Goal: Task Accomplishment & Management: Use online tool/utility

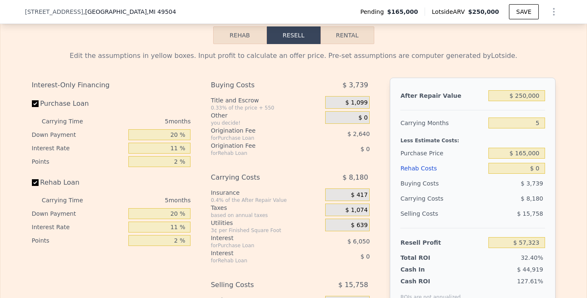
scroll to position [1395, 0]
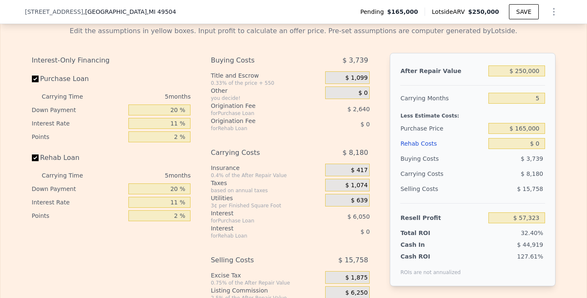
click at [32, 86] on label "Purchase Loan" at bounding box center [79, 78] width 94 height 15
click at [32, 82] on input "Purchase Loan" at bounding box center [35, 78] width 7 height 7
checkbox input "false"
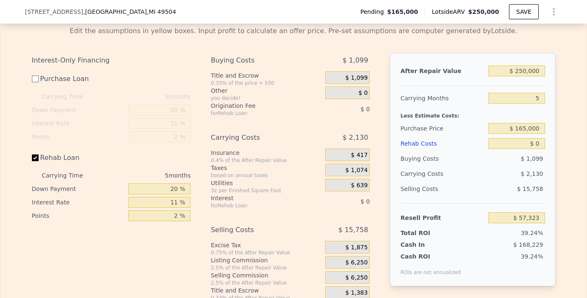
type input "$ 66,013"
click at [34, 165] on label "Rehab Loan" at bounding box center [79, 157] width 94 height 15
click at [34, 161] on input "Rehab Loan" at bounding box center [35, 157] width 7 height 7
checkbox input "false"
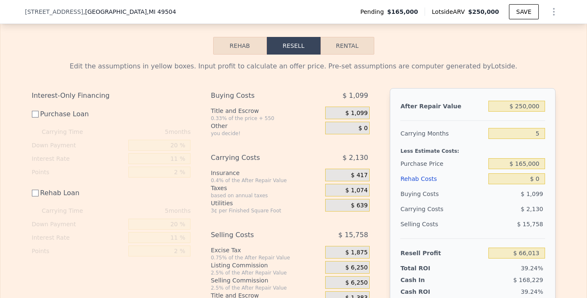
scroll to position [1388, 0]
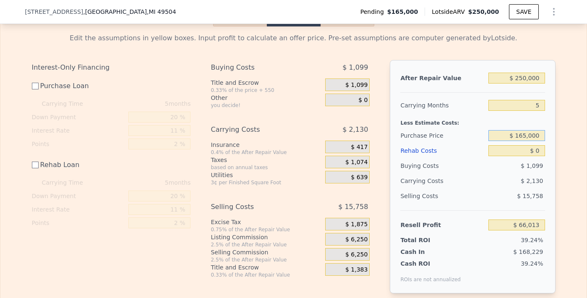
drag, startPoint x: 537, startPoint y: 147, endPoint x: 502, endPoint y: 147, distance: 34.8
click at [502, 141] on input "$ 165,000" at bounding box center [516, 135] width 56 height 11
type input "$ 161,000"
type input "$ 70,026"
click at [537, 111] on input "5" at bounding box center [516, 105] width 56 height 11
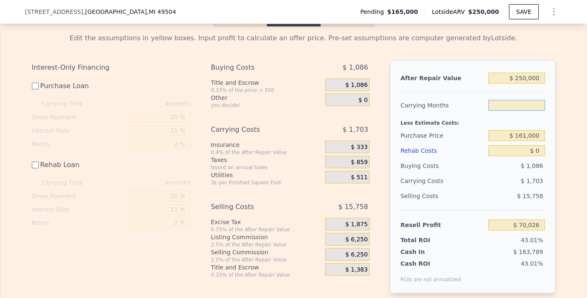
type input "4"
type input "$ 70,453"
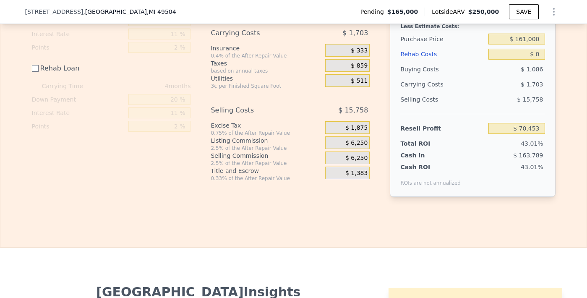
scroll to position [1476, 0]
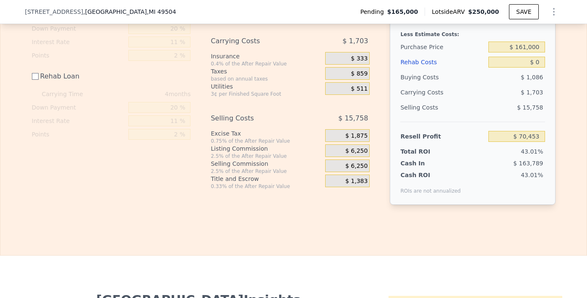
type input "4"
click at [365, 157] on div "$ 6,250" at bounding box center [347, 150] width 44 height 13
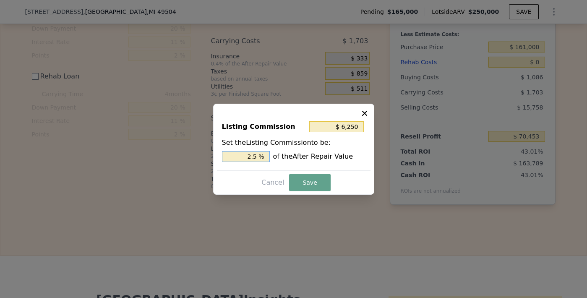
drag, startPoint x: 264, startPoint y: 158, endPoint x: 248, endPoint y: 159, distance: 16.0
click at [248, 159] on input "2.5 %" at bounding box center [246, 156] width 48 height 11
type input "$ 2,500"
type input "1. %"
type input "$ 3,750"
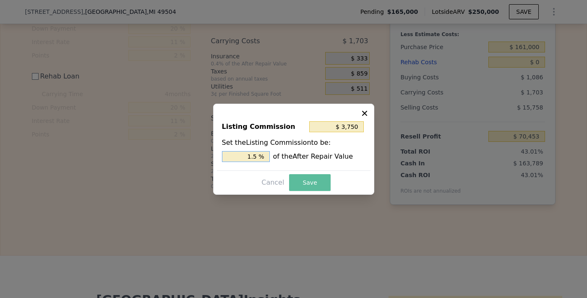
type input "1.5 %"
click at [306, 185] on button "Save" at bounding box center [309, 182] width 41 height 17
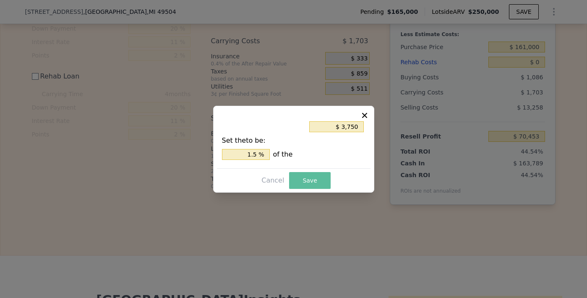
type input "$ 72,953"
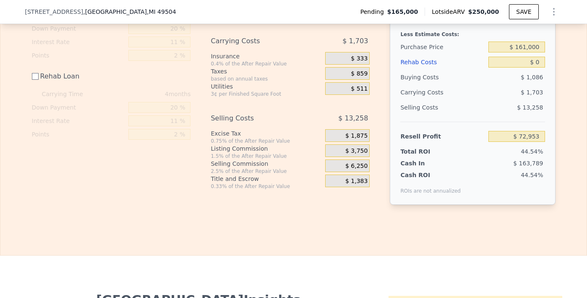
click at [353, 170] on span "$ 6,250" at bounding box center [356, 166] width 22 height 8
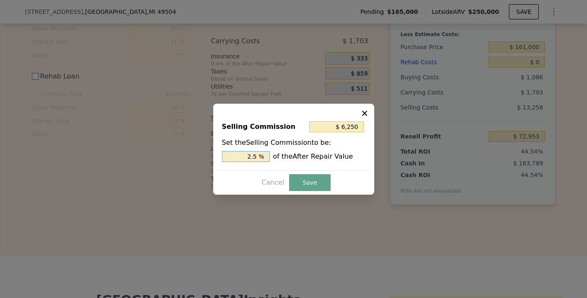
click at [265, 158] on input "2.5 %" at bounding box center [246, 156] width 48 height 11
type input "$ 5,000"
type input "2 %"
type input "$ 7,500"
type input "3 %"
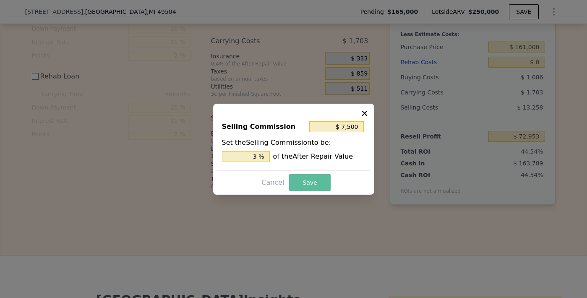
click at [307, 187] on button "Save" at bounding box center [309, 182] width 41 height 17
type input "$ 71,703"
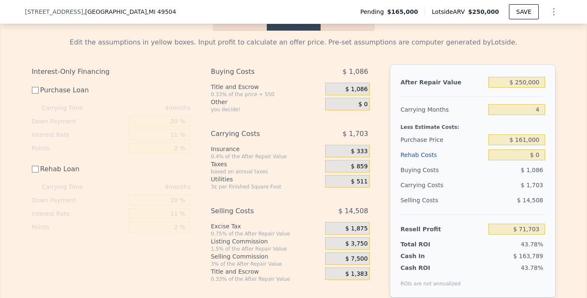
scroll to position [1396, 0]
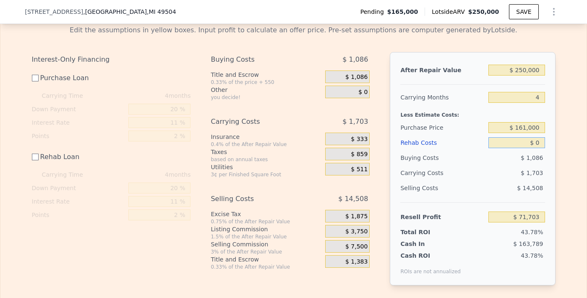
click at [534, 148] on input "$ 0" at bounding box center [516, 142] width 56 height 11
type input "$ 6"
type input "$ 71,697"
type input "-$ 60"
type input "$ 71,763"
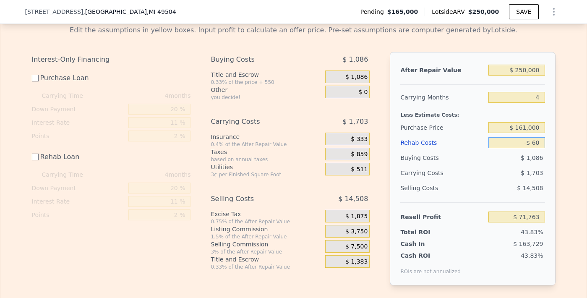
type input "-$ 6"
type input "$ 71,709"
type input "-"
type input "$ 6"
type input "$ 71,697"
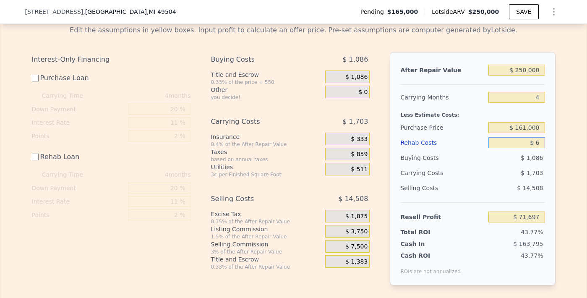
type input "$ 60"
type input "$ 71,643"
type input "$ 600"
type input "$ 71,103"
type input "$ 6,000"
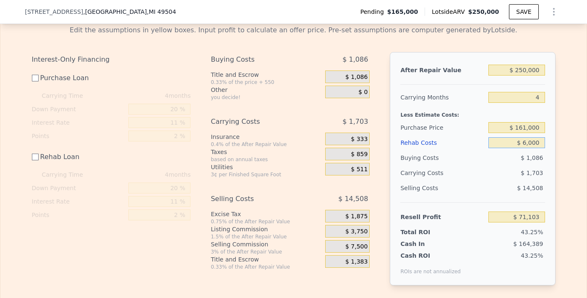
type input "$ 65,703"
type input "$ 60,000"
type input "$ 11,703"
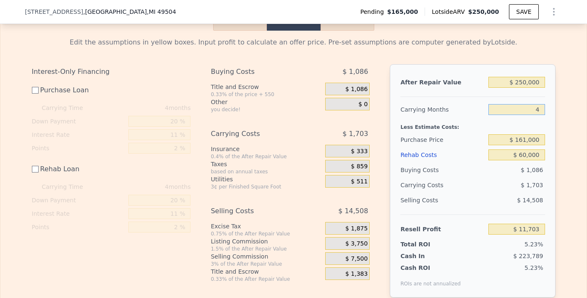
click at [539, 115] on input "4" at bounding box center [516, 109] width 56 height 11
type input "6"
type input "$ 10,850"
type input "7"
type input "$ 10,425"
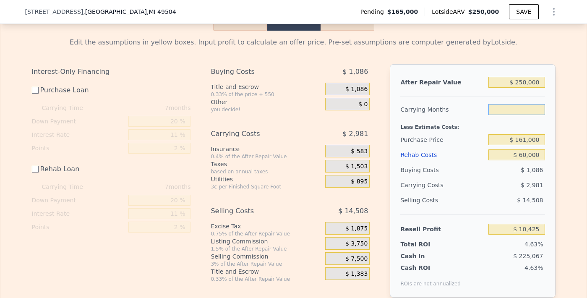
type input "2"
type input "$ 12,553"
type input "3"
type input "$ 12,129"
type input "6"
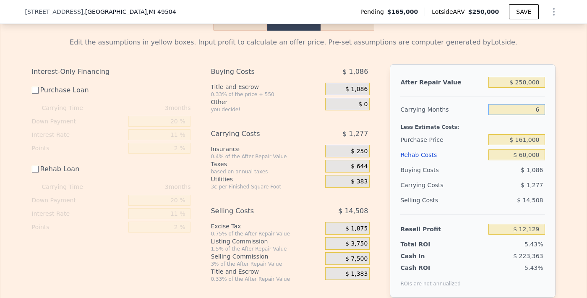
type input "$ 10,850"
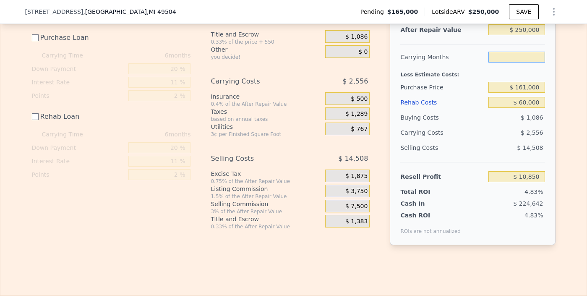
scroll to position [1416, 0]
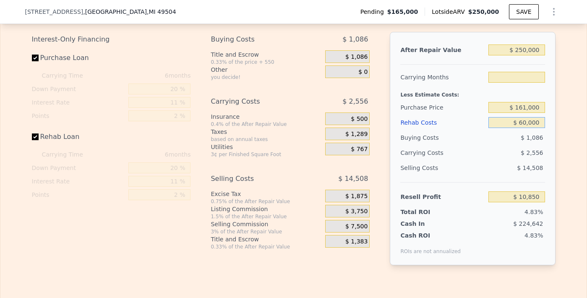
checkbox input "true"
type input "5"
type input "$ 0"
type input "$ 57,323"
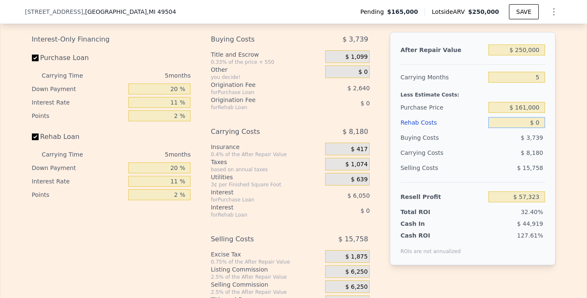
click at [523, 128] on input "$ 0" at bounding box center [516, 122] width 56 height 11
type input "$ 60"
type input "$ 57,262"
type input "$ 650"
type input "$ 56,638"
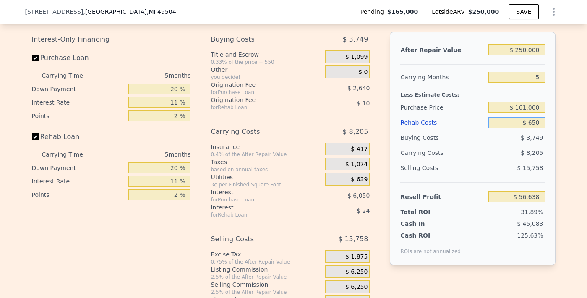
type input "$ 6,500"
type input "$ 50,479"
type input "$ 65,000"
type input "-$ 11,102"
type input "$ 650,000"
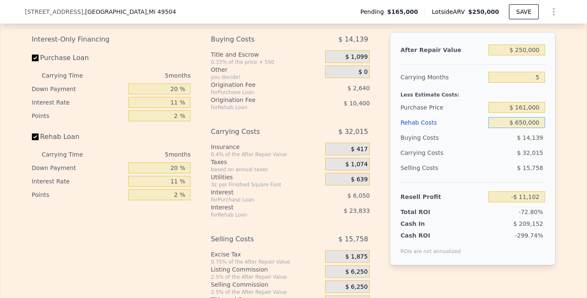
type input "-$ 626,912"
type input "$ 65,000"
type input "-$ 11,102"
click at [32, 61] on input "Purchase Loan" at bounding box center [35, 58] width 7 height 7
checkbox input "false"
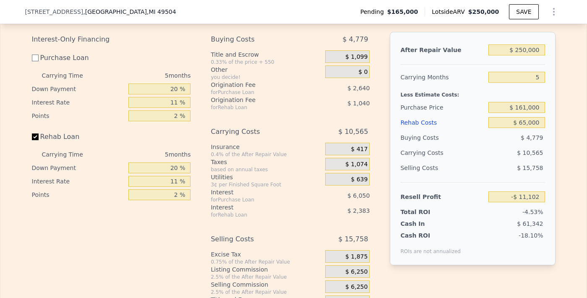
type input "-$ 2,412"
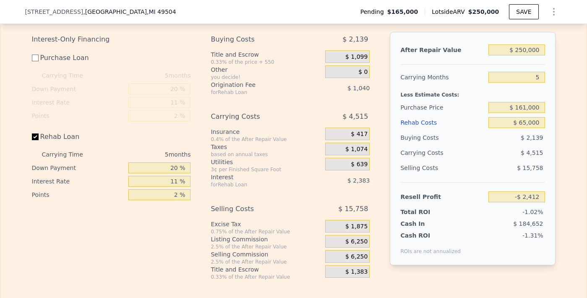
click at [33, 140] on input "Rehab Loan" at bounding box center [35, 136] width 7 height 7
checkbox input "false"
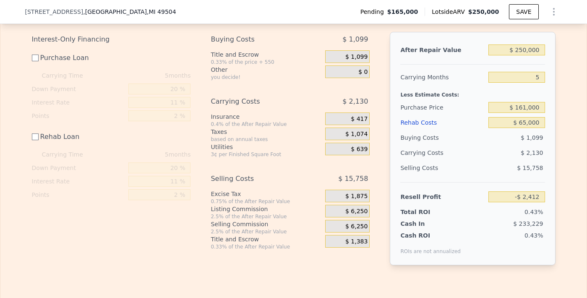
type input "$ 1,013"
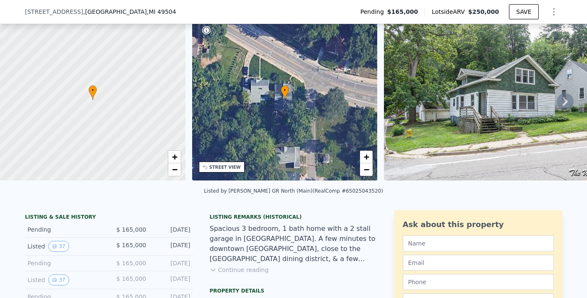
scroll to position [104, 0]
